Goal: Transaction & Acquisition: Purchase product/service

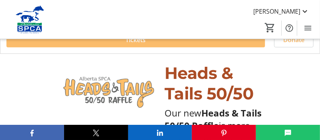
scroll to position [227, 0]
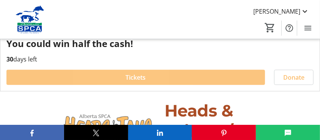
click at [121, 82] on span at bounding box center [135, 77] width 258 height 18
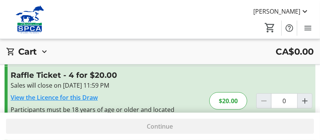
scroll to position [113, 0]
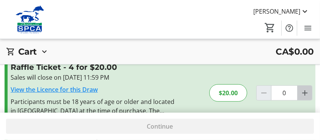
click at [305, 92] on mat-icon "Increment by one" at bounding box center [304, 92] width 9 height 9
type input "1"
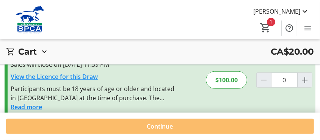
scroll to position [275, 0]
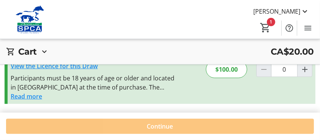
click at [232, 127] on span at bounding box center [159, 126] width 307 height 18
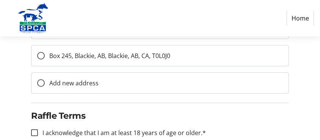
scroll to position [303, 0]
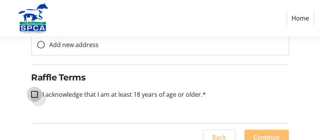
click at [36, 93] on input "I acknowledge that I am at least 18 years of age or older.*" at bounding box center [34, 94] width 7 height 7
checkbox input "true"
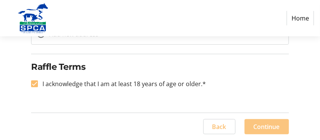
click at [267, 128] on span "Continue" at bounding box center [266, 126] width 26 height 9
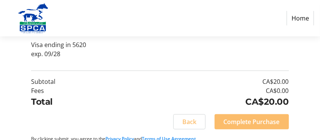
scroll to position [185, 0]
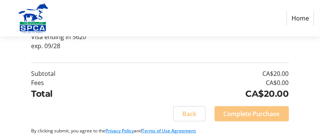
click at [253, 110] on span "Complete Purchase" at bounding box center [251, 113] width 56 height 9
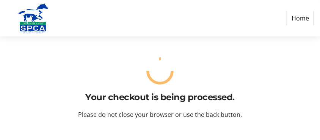
scroll to position [0, 0]
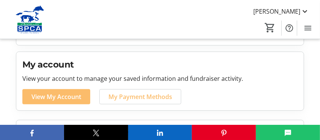
scroll to position [189, 0]
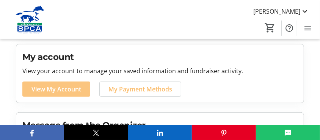
click at [64, 88] on span "View My Account" at bounding box center [56, 88] width 50 height 9
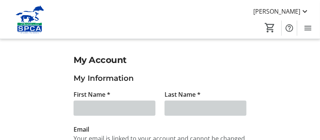
type input "[PERSON_NAME]"
type input "[EMAIL_ADDRESS][DOMAIN_NAME]"
type input "[PHONE_NUMBER]"
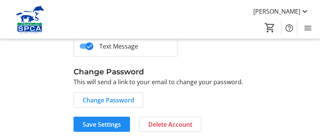
scroll to position [379, 0]
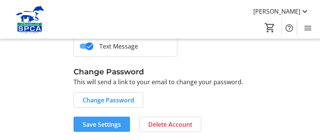
click at [98, 124] on span "Save Settings" at bounding box center [102, 124] width 38 height 9
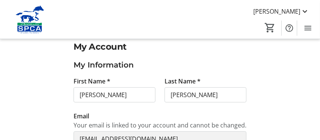
scroll to position [0, 0]
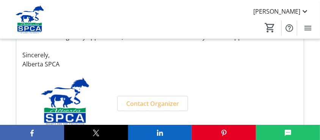
scroll to position [338, 0]
